Goal: Information Seeking & Learning: Learn about a topic

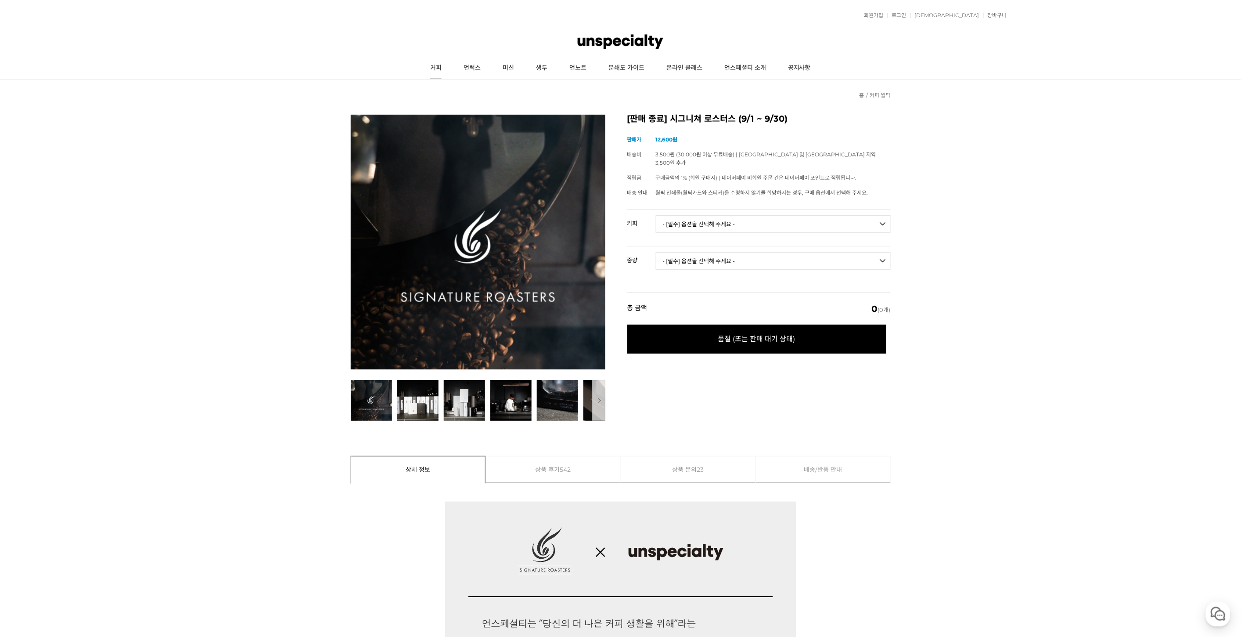
click at [443, 69] on link "커피" at bounding box center [435, 68] width 33 height 22
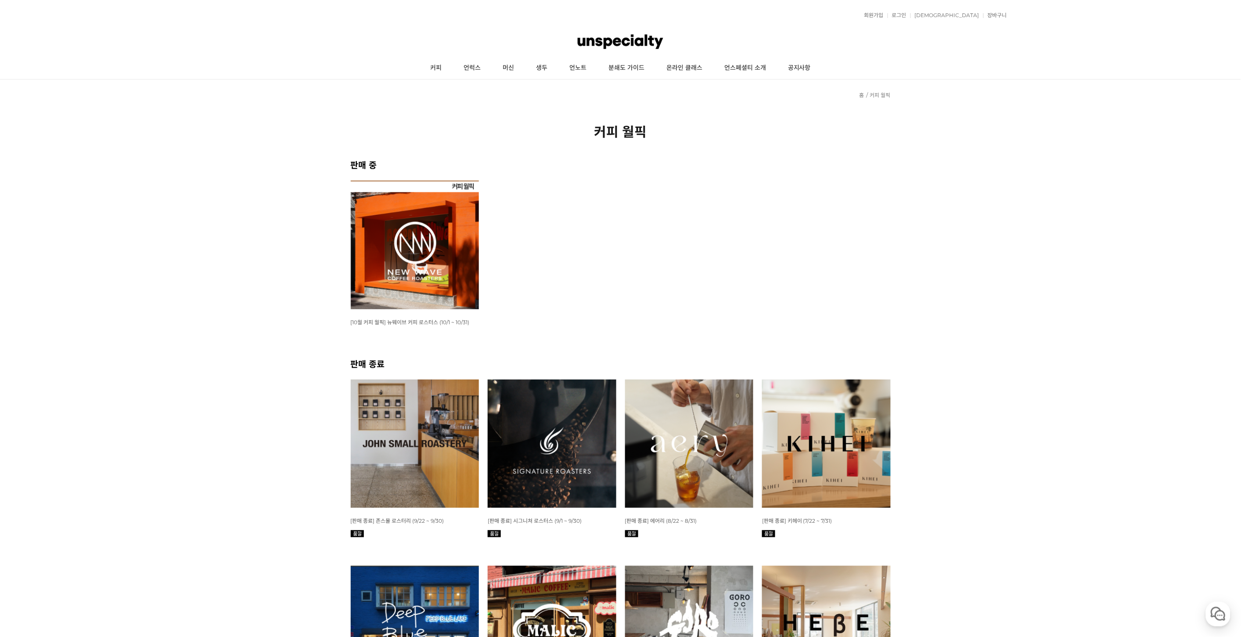
click at [425, 419] on img at bounding box center [415, 443] width 129 height 129
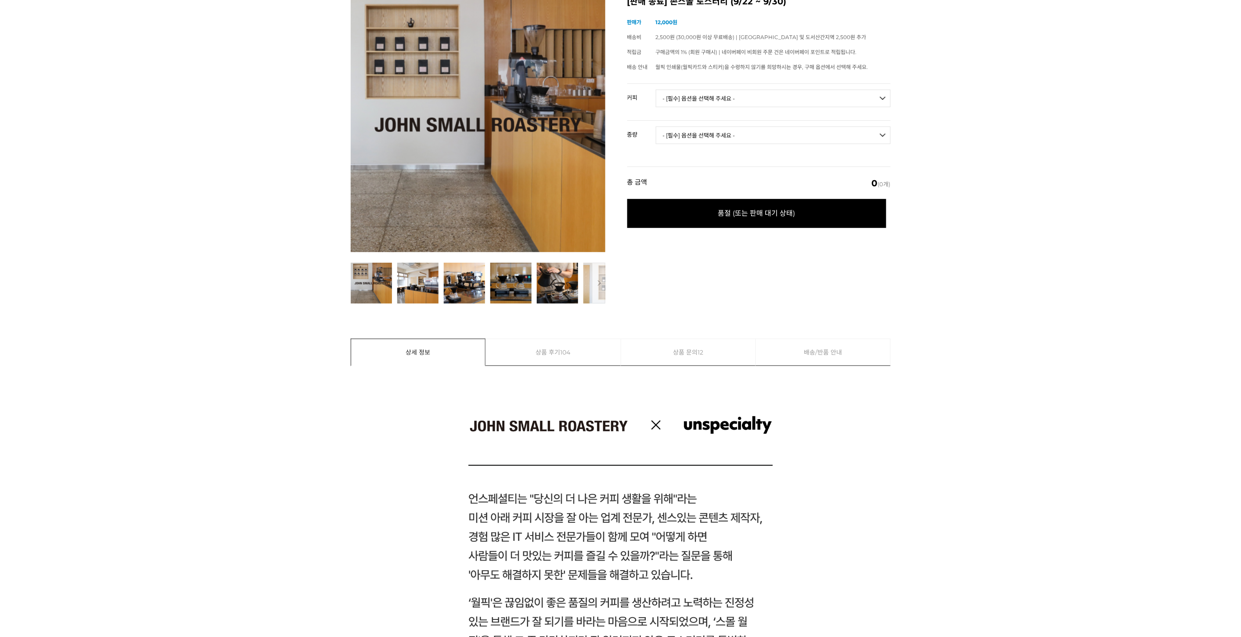
drag, startPoint x: 1111, startPoint y: 339, endPoint x: 1099, endPoint y: 533, distance: 194.0
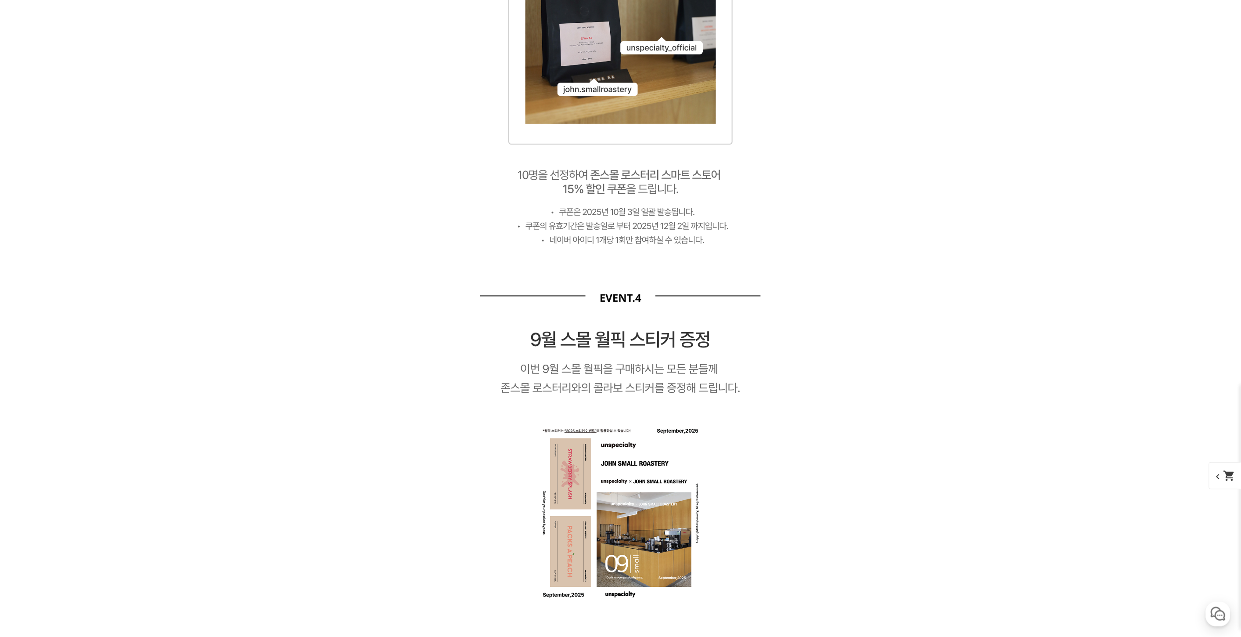
drag, startPoint x: 1037, startPoint y: 303, endPoint x: 1063, endPoint y: 494, distance: 192.4
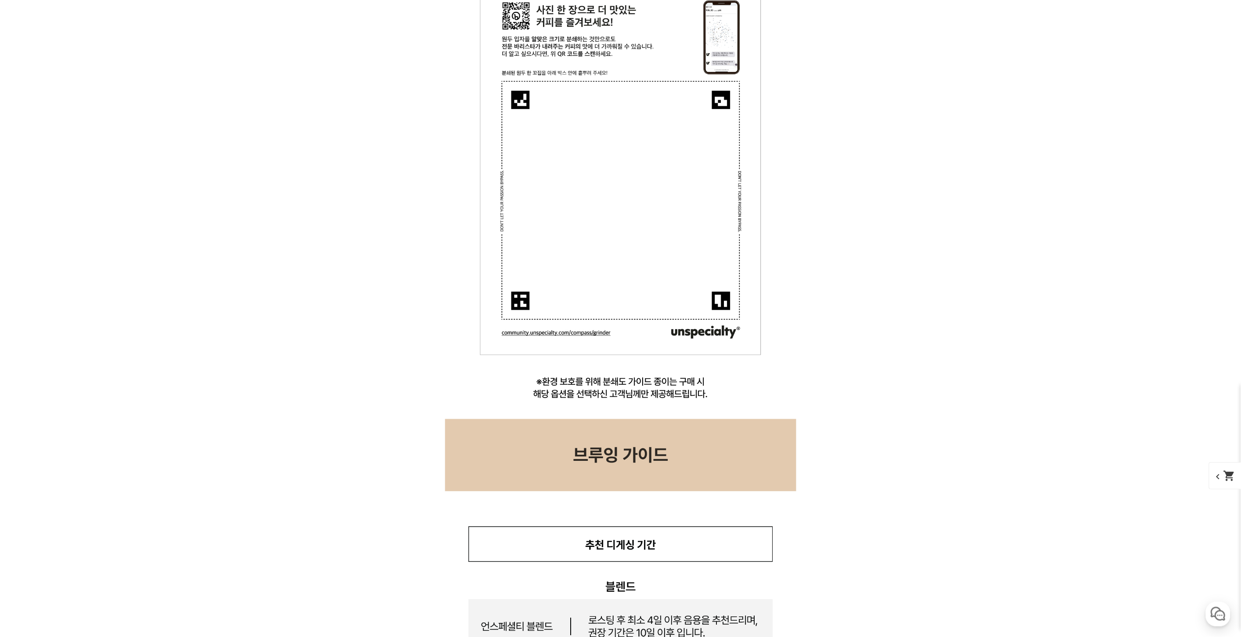
drag, startPoint x: 1010, startPoint y: 335, endPoint x: 995, endPoint y: 326, distance: 17.8
drag, startPoint x: 897, startPoint y: 522, endPoint x: 787, endPoint y: 548, distance: 112.9
